Goal: Task Accomplishment & Management: Complete application form

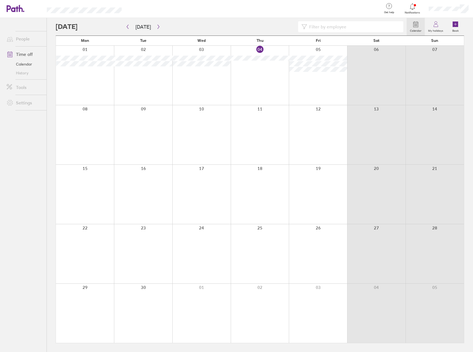
click at [262, 293] on div at bounding box center [260, 313] width 58 height 59
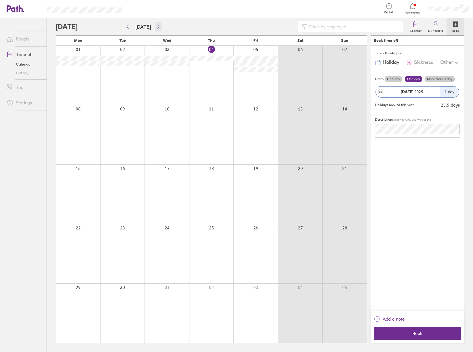
click at [159, 25] on button "button" at bounding box center [158, 26] width 7 height 9
click at [210, 75] on div at bounding box center [211, 75] width 45 height 59
click at [429, 195] on div "Time off category Holiday Sickness Other Dates Half day One day More than a day…" at bounding box center [418, 178] width 94 height 265
click at [404, 186] on div "Time off category Holiday Sickness Other Dates Half day One day More than a day…" at bounding box center [418, 178] width 94 height 265
click at [423, 332] on span "Book" at bounding box center [417, 333] width 79 height 5
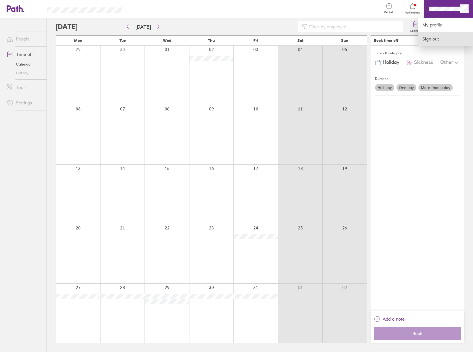
click at [437, 39] on link "Sign out" at bounding box center [445, 39] width 55 height 14
